Goal: Find specific page/section: Find specific page/section

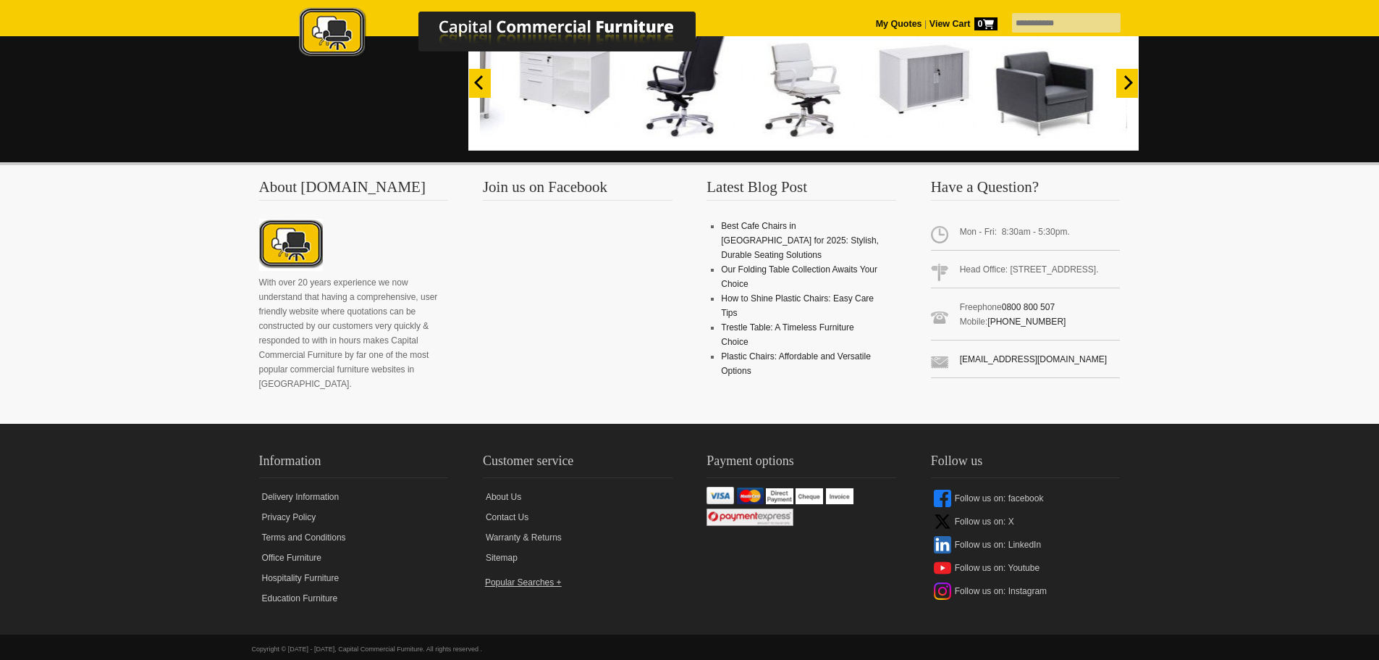
scroll to position [1306, 0]
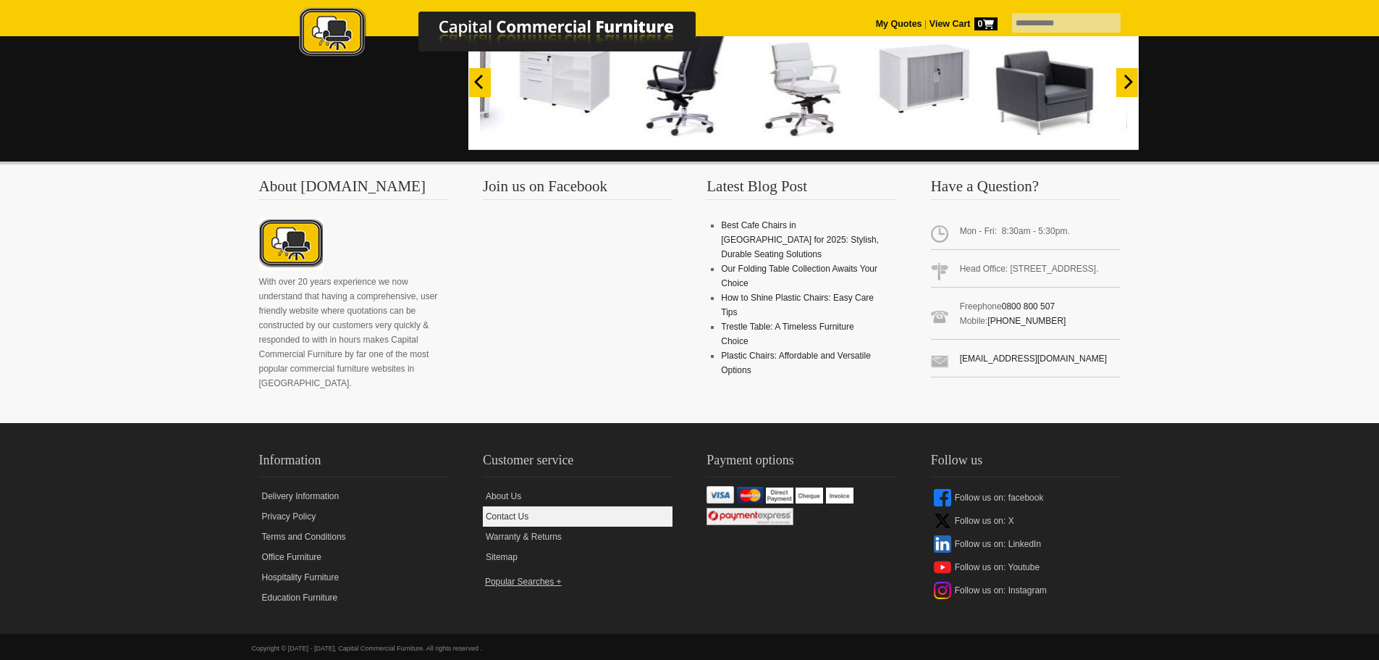
click at [516, 506] on link "Contact Us" at bounding box center [578, 516] width 190 height 20
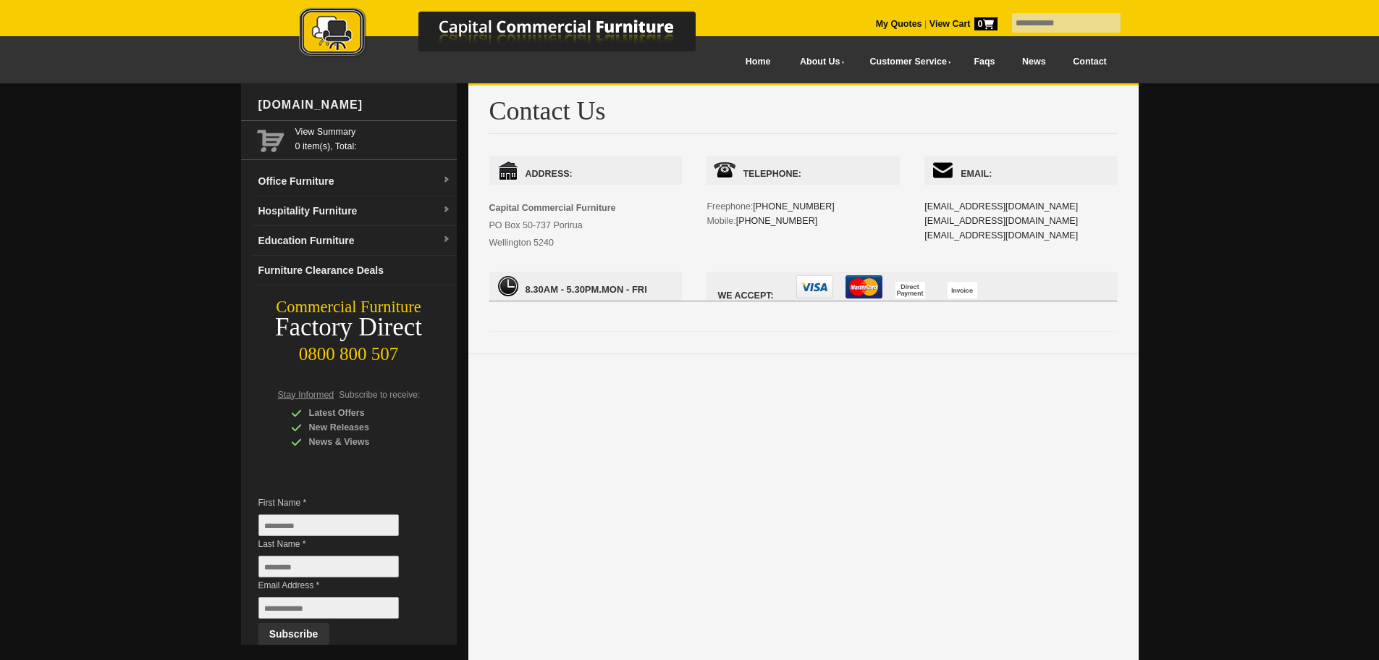
click at [1012, 19] on input "text" at bounding box center [1066, 23] width 109 height 20
type input "********"
